Goal: Task Accomplishment & Management: Complete application form

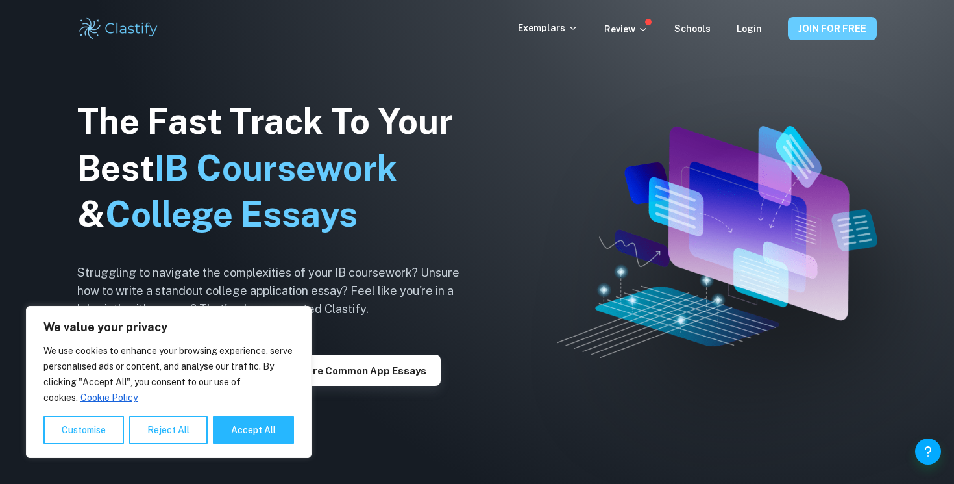
click at [857, 25] on button "JOIN FOR FREE" at bounding box center [832, 28] width 89 height 23
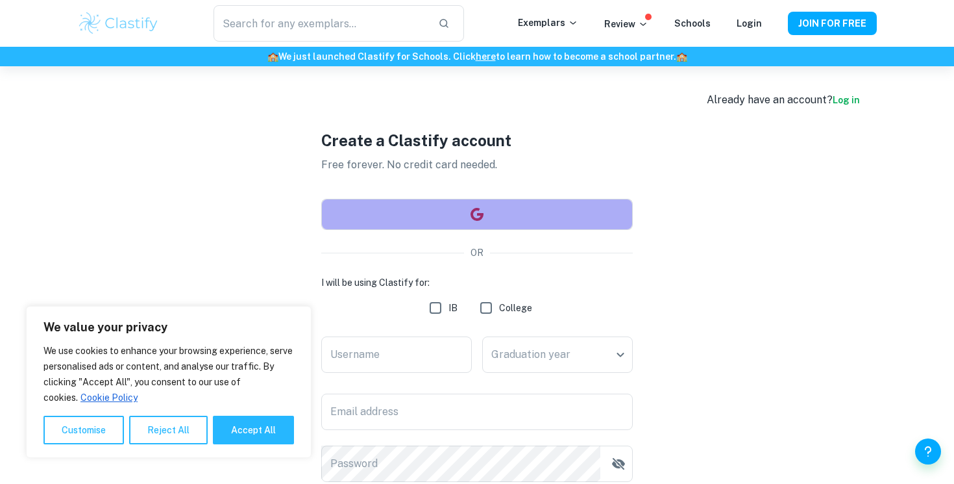
click at [558, 212] on button "button" at bounding box center [477, 214] width 312 height 31
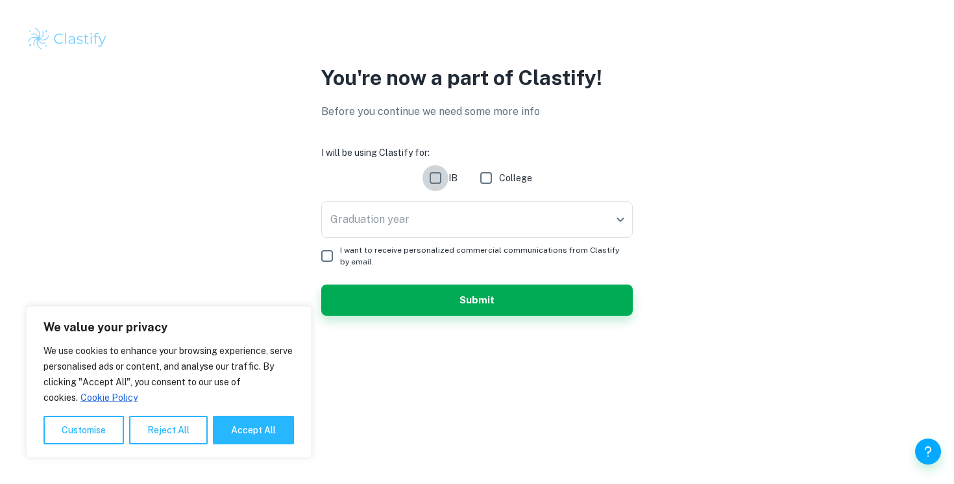
click at [432, 182] on input "IB" at bounding box center [436, 178] width 26 height 26
checkbox input "true"
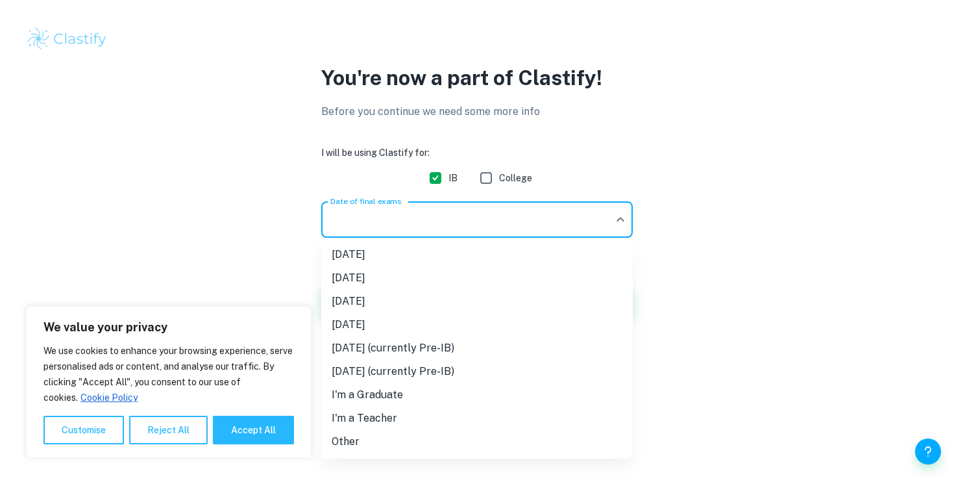
click at [423, 212] on body "We value your privacy We use cookies to enhance your browsing experience, serve…" at bounding box center [477, 242] width 954 height 484
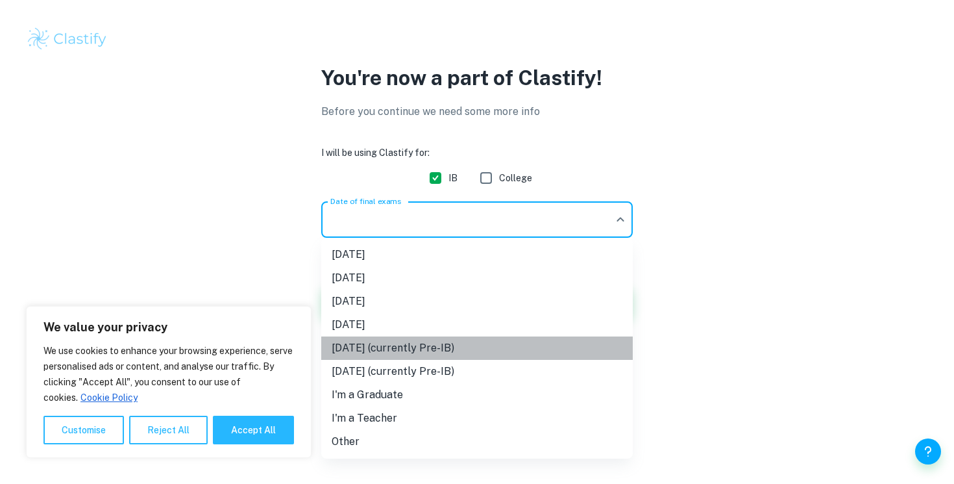
drag, startPoint x: 377, startPoint y: 349, endPoint x: 378, endPoint y: 340, distance: 9.9
click at [378, 340] on li "May 2027 (currently Pre-IB)" at bounding box center [477, 347] width 312 height 23
type input "M27"
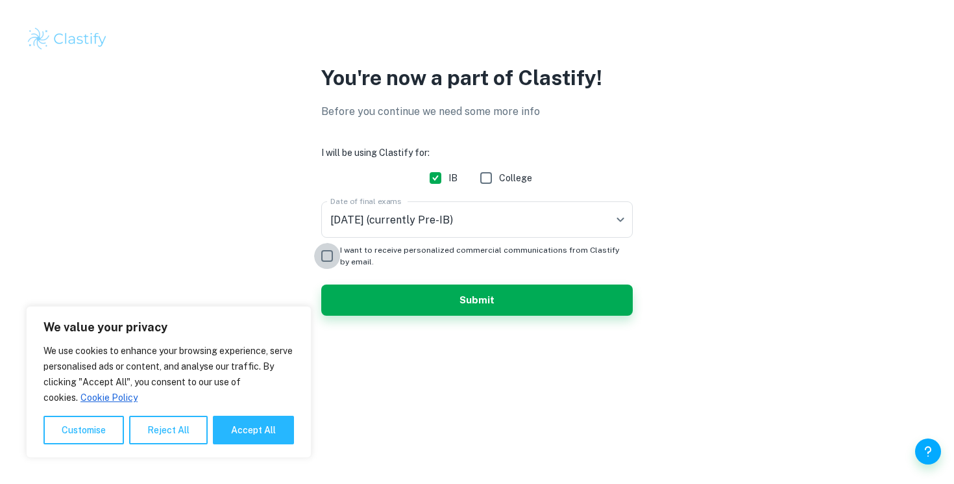
click at [339, 251] on input "I want to receive personalized commercial communications from Clastify by email." at bounding box center [327, 256] width 26 height 26
click at [319, 235] on div "You're now a part of Clastify! Before you continue we need some more info I wil…" at bounding box center [477, 196] width 831 height 269
click at [330, 261] on input "I want to receive personalized commercial communications from Clastify by email." at bounding box center [327, 256] width 26 height 26
checkbox input "false"
click at [474, 308] on button "Submit" at bounding box center [477, 299] width 312 height 31
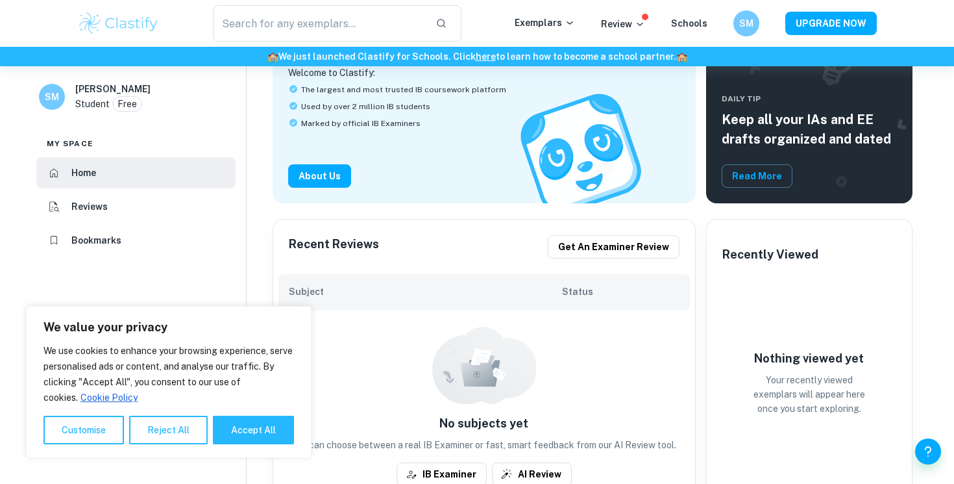
scroll to position [121, 0]
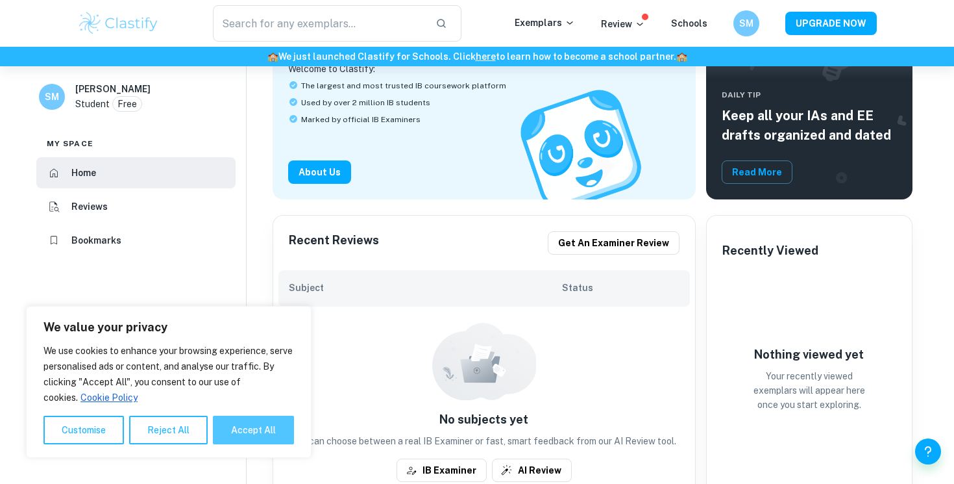
click at [251, 420] on button "Accept All" at bounding box center [253, 429] width 81 height 29
checkbox input "true"
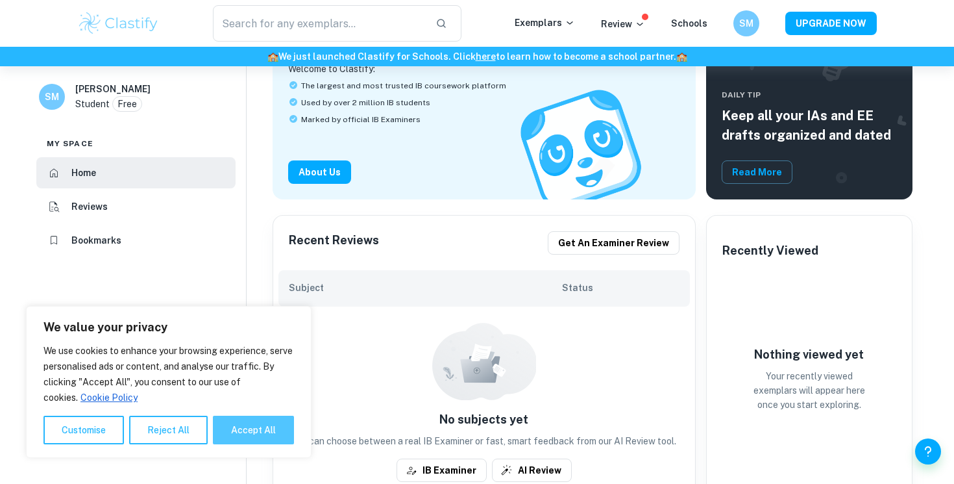
checkbox input "true"
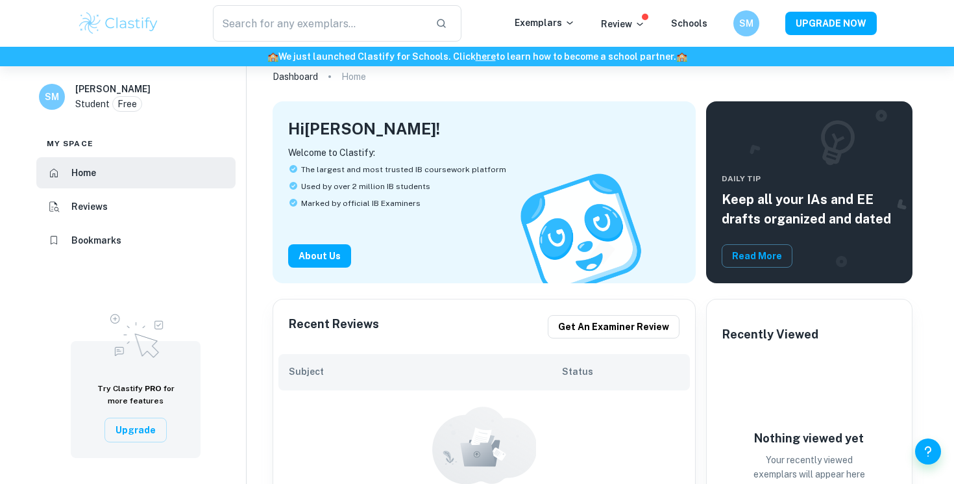
scroll to position [0, 0]
